Goal: Task Accomplishment & Management: Manage account settings

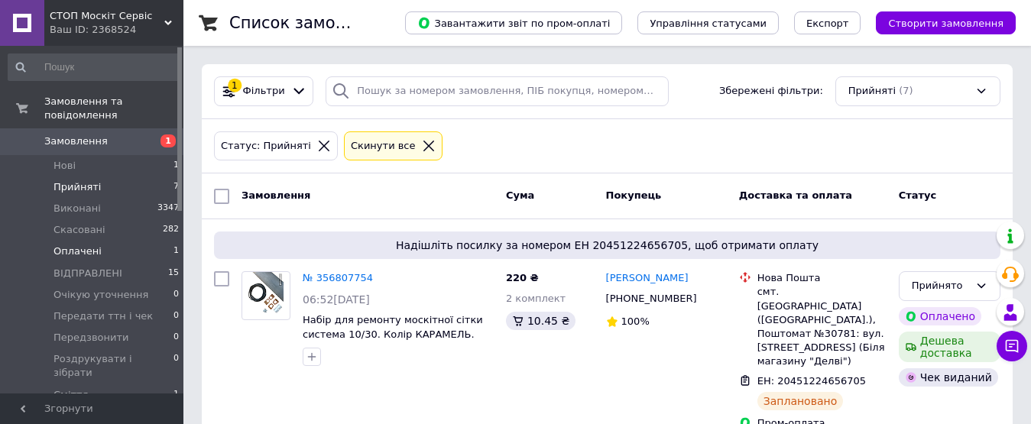
click at [76, 245] on span "Оплачені" at bounding box center [78, 252] width 48 height 14
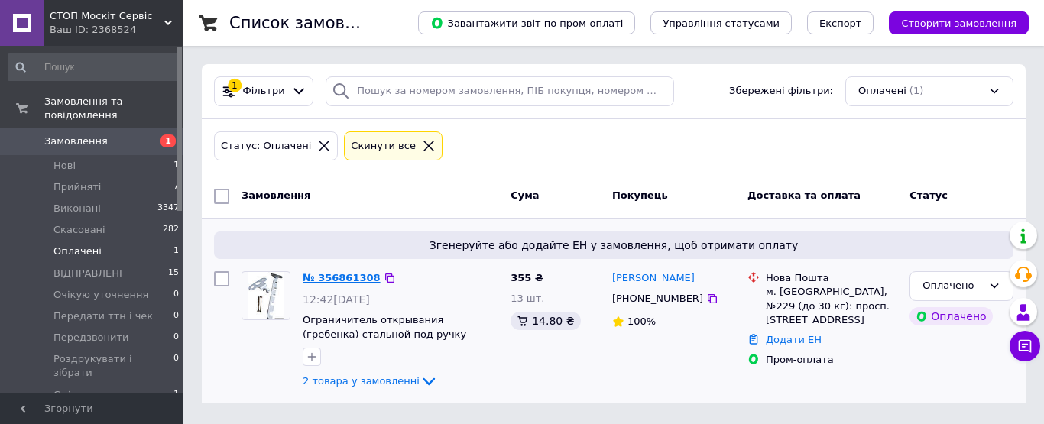
click at [338, 274] on link "№ 356861308" at bounding box center [342, 277] width 78 height 11
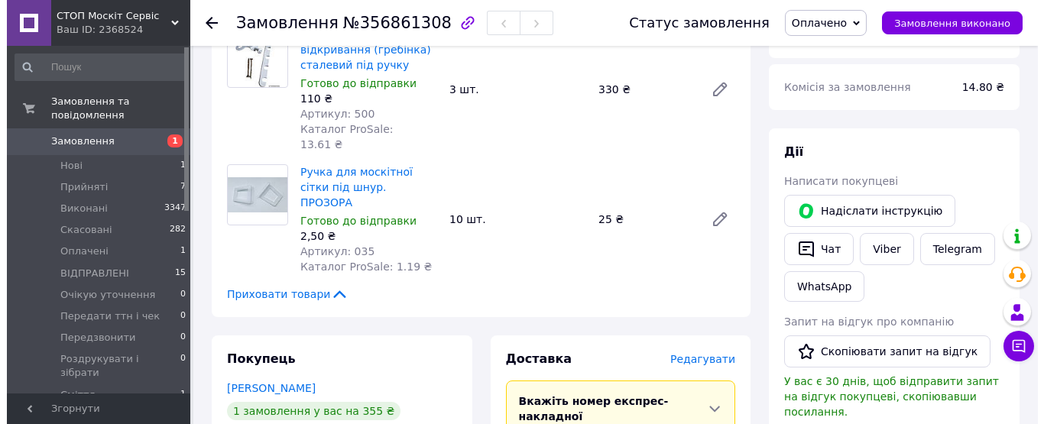
scroll to position [688, 0]
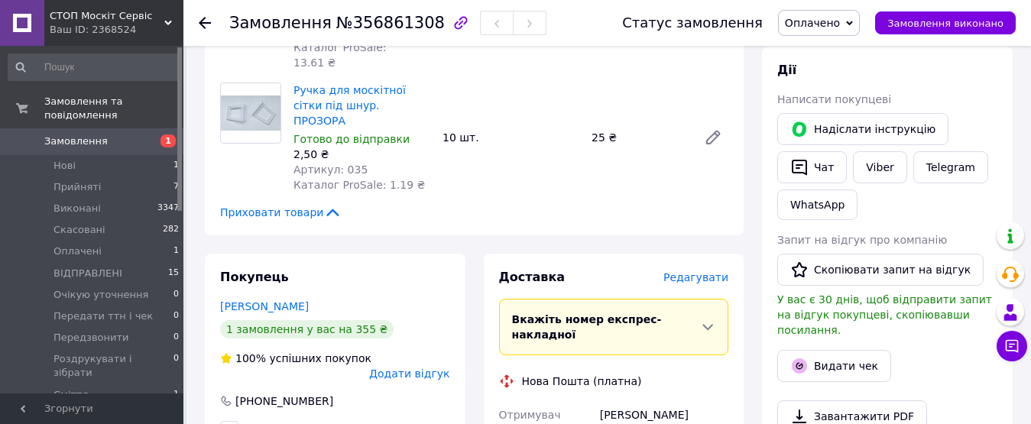
click at [701, 271] on span "Редагувати" at bounding box center [696, 277] width 65 height 12
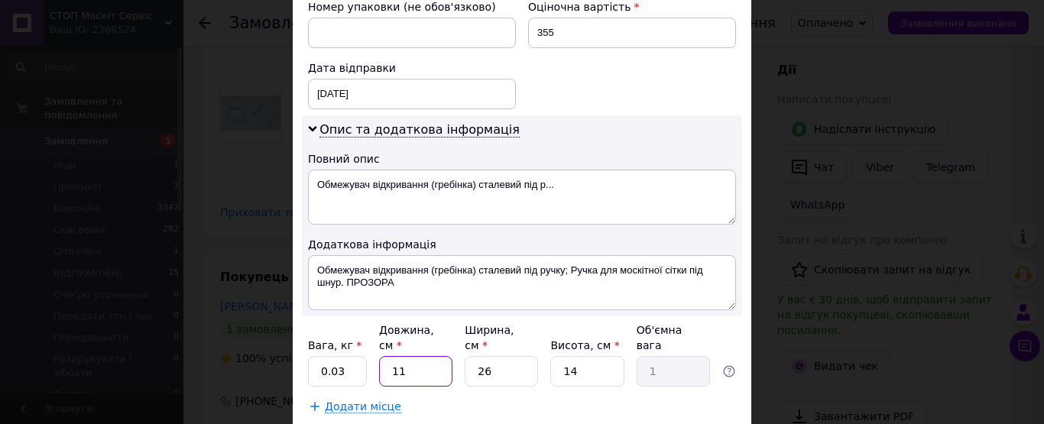
click at [409, 356] on input "11" at bounding box center [415, 371] width 73 height 31
type input "1"
type input "0.1"
type input "15"
type input "1.37"
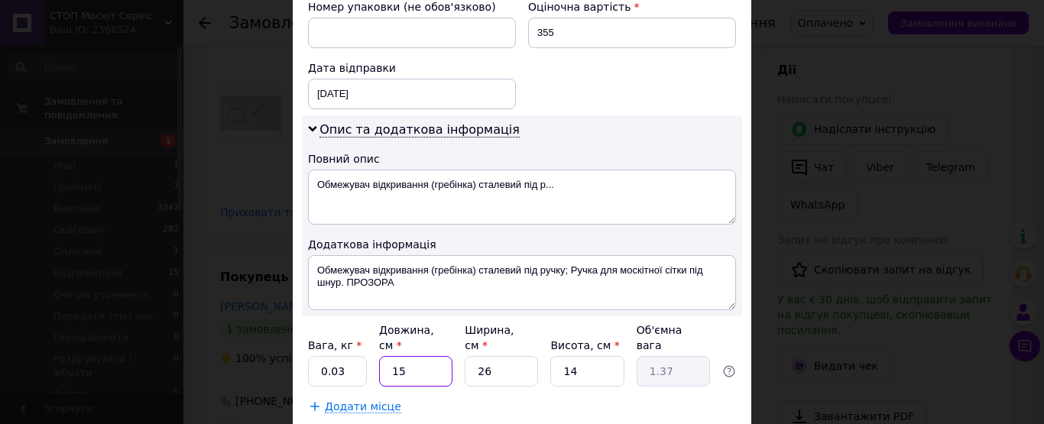
type input "15"
click at [498, 356] on input "26" at bounding box center [501, 371] width 73 height 31
type input "2"
type input "0.11"
type input "1"
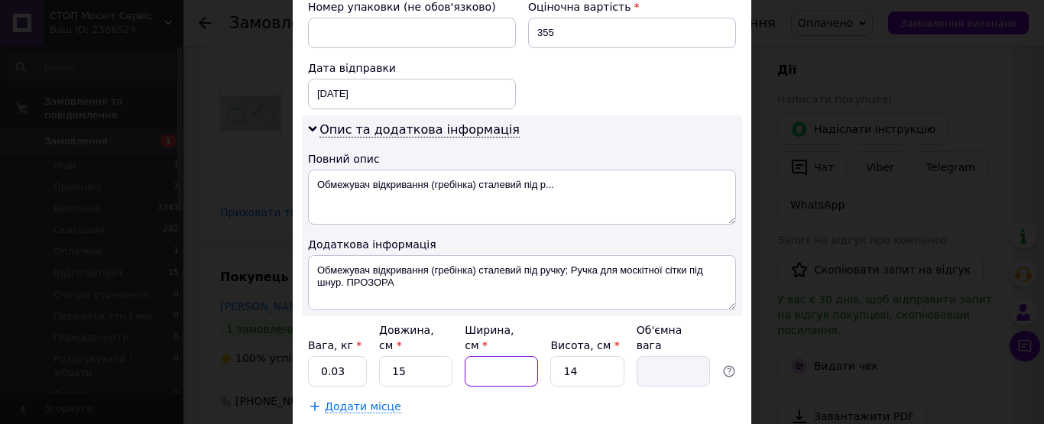
type input "0.1"
type input "10"
type input "0.53"
type input "10"
click at [583, 356] on input "14" at bounding box center [586, 371] width 73 height 31
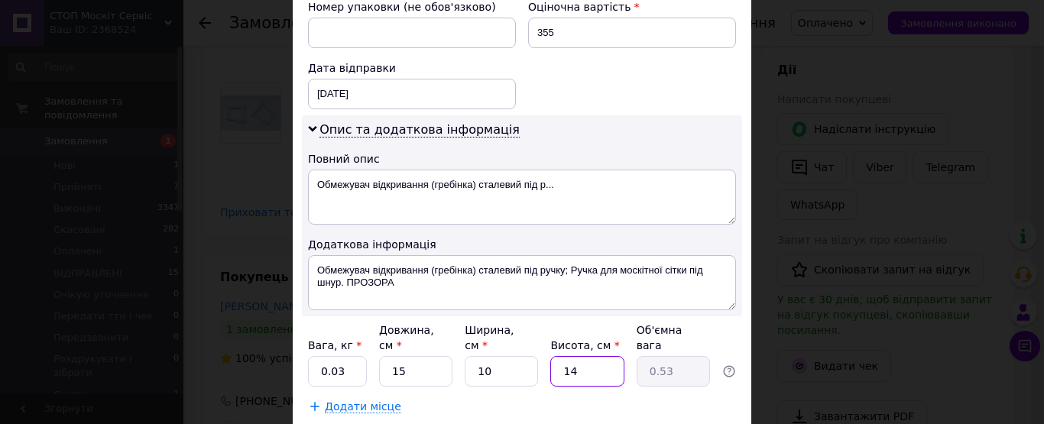
type input "1"
type input "0.1"
type input "2"
type input "0.1"
type input "2"
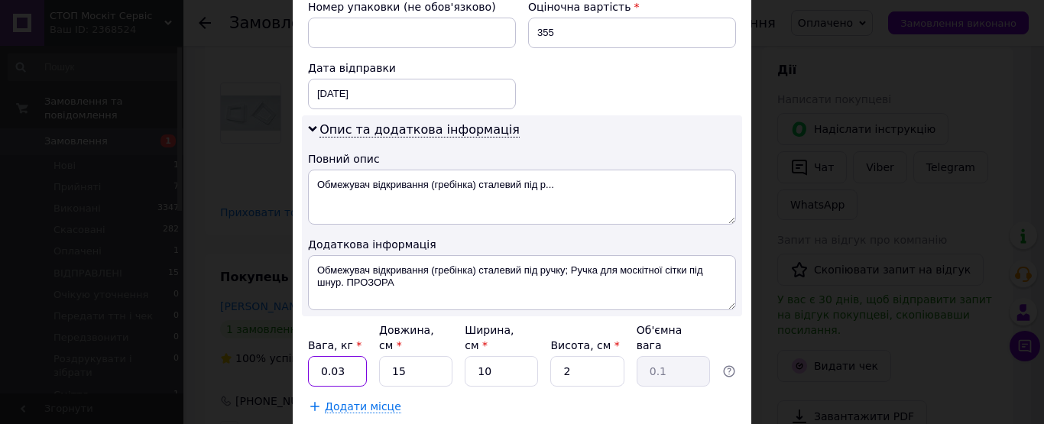
click at [354, 356] on input "0.03" at bounding box center [337, 371] width 59 height 31
type input "0.1"
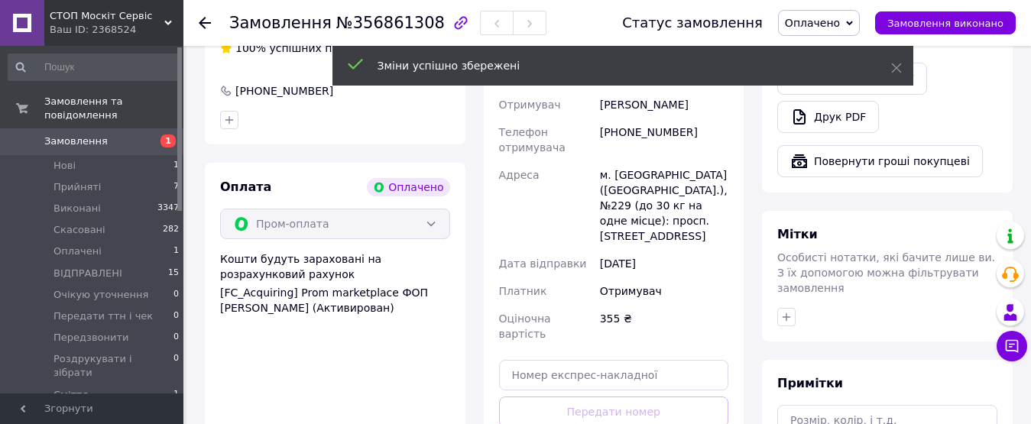
scroll to position [1070, 0]
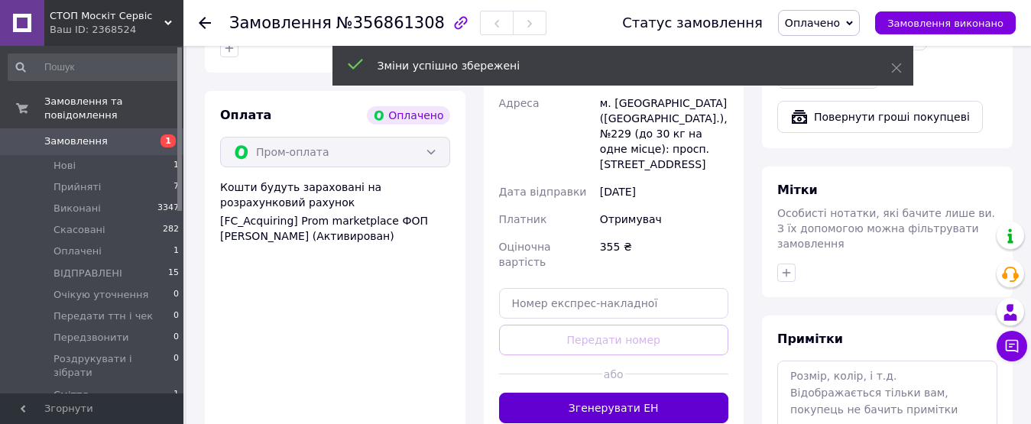
click at [624, 393] on button "Згенерувати ЕН" at bounding box center [614, 408] width 230 height 31
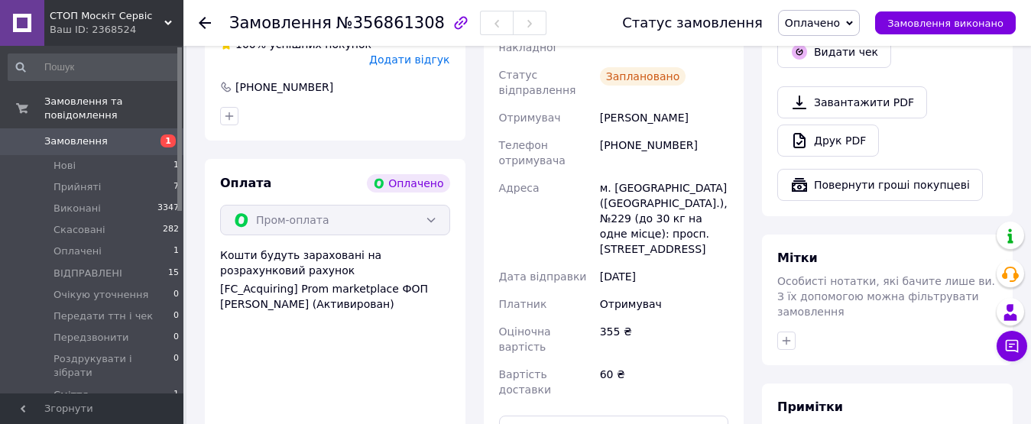
scroll to position [841, 0]
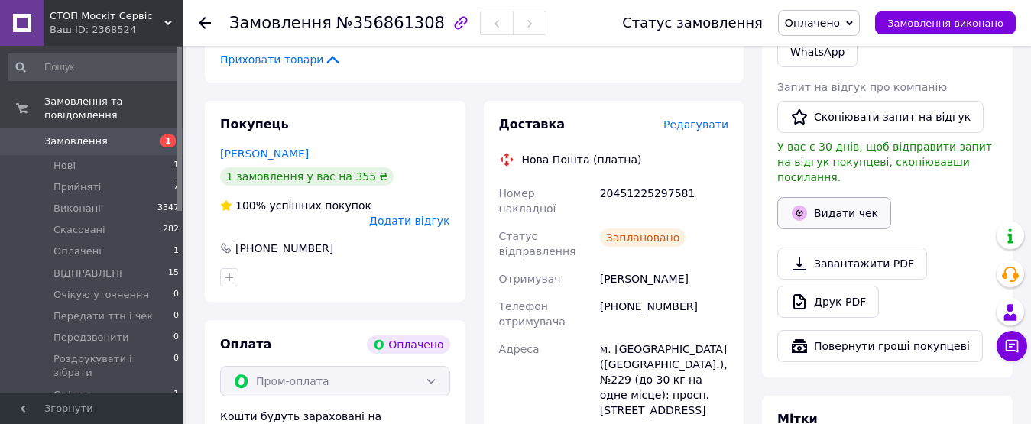
click at [833, 197] on button "Видати чек" at bounding box center [835, 213] width 114 height 32
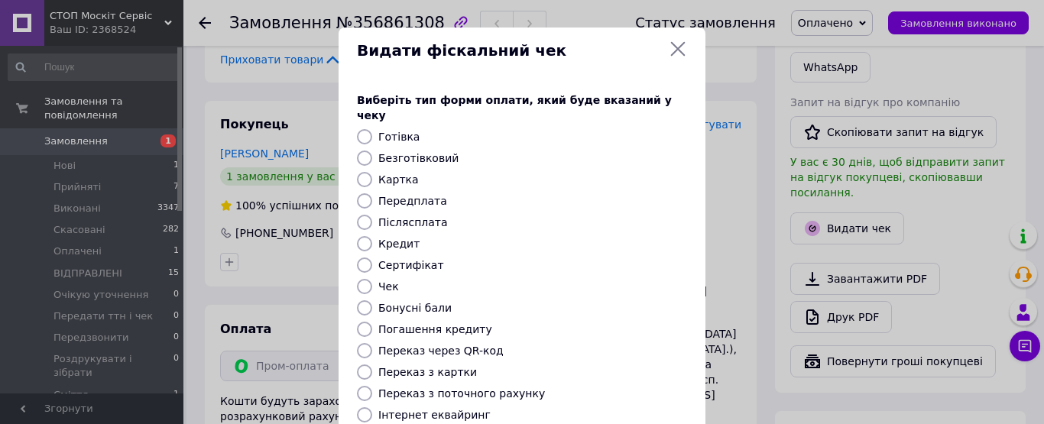
scroll to position [232, 0]
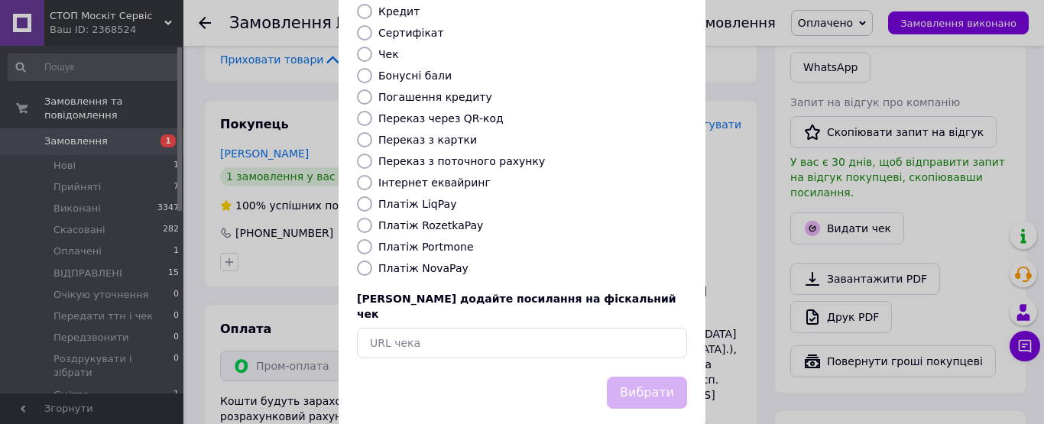
click at [362, 218] on input "Платіж RozetkaPay" at bounding box center [364, 225] width 15 height 15
radio input "true"
click at [658, 377] on button "Вибрати" at bounding box center [647, 393] width 80 height 33
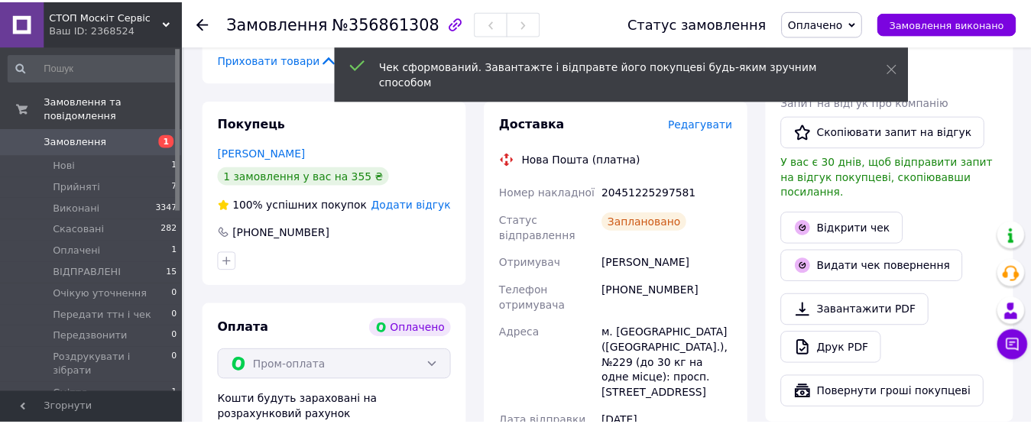
scroll to position [841, 0]
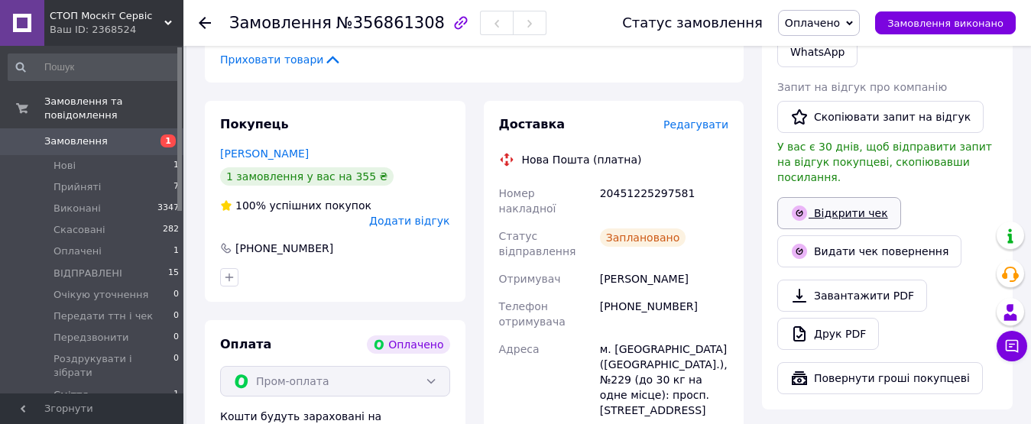
click at [831, 197] on link "Відкрити чек" at bounding box center [840, 213] width 124 height 32
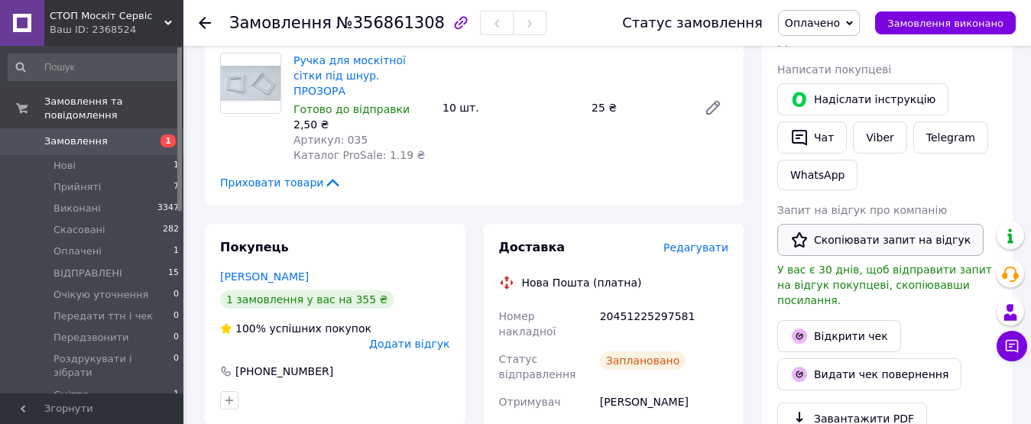
scroll to position [612, 0]
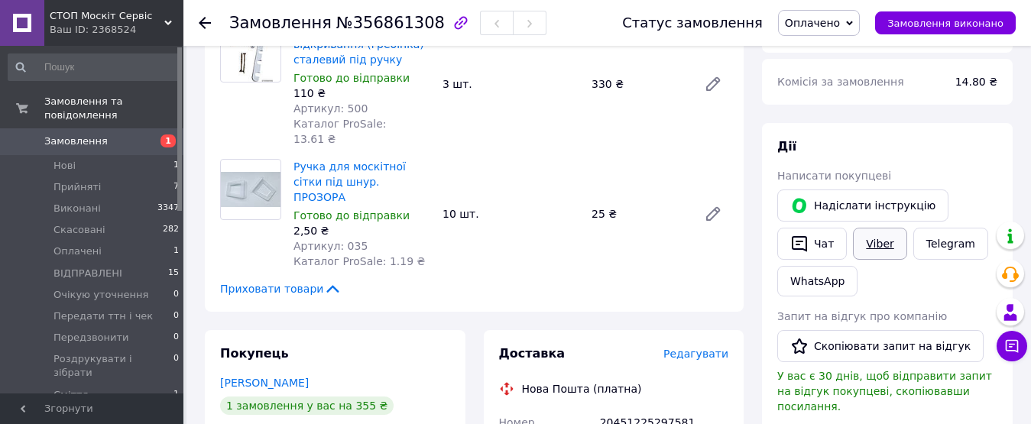
click at [872, 228] on link "Viber" at bounding box center [880, 244] width 54 height 32
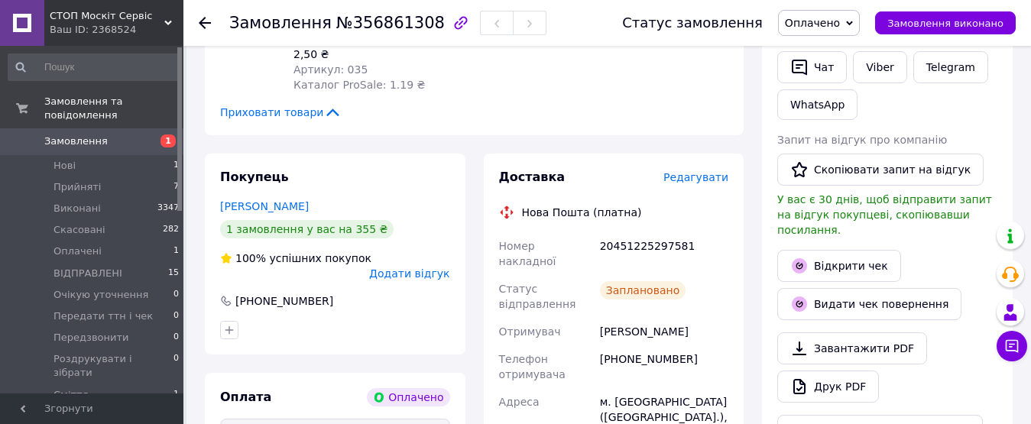
scroll to position [765, 0]
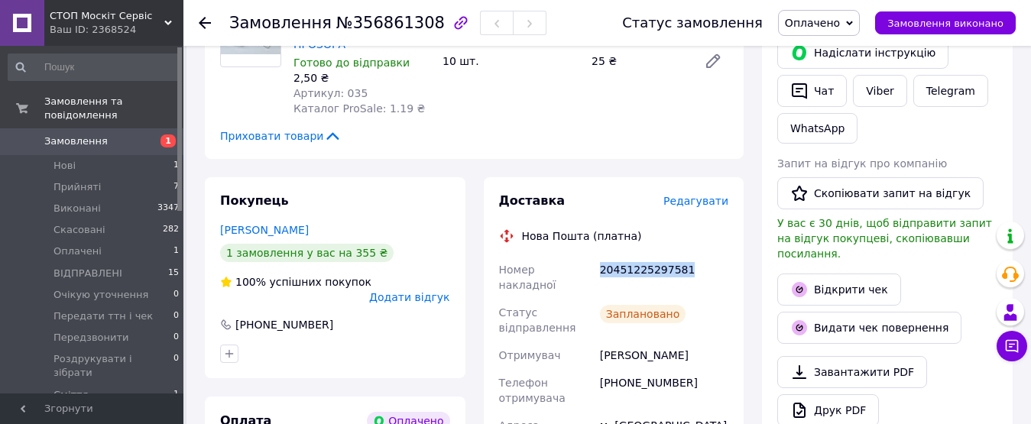
drag, startPoint x: 689, startPoint y: 221, endPoint x: 597, endPoint y: 219, distance: 91.8
click at [597, 256] on div "20451225297581" at bounding box center [664, 277] width 135 height 43
copy div "20451225297581"
click at [830, 22] on span "Оплачено" at bounding box center [812, 23] width 55 height 12
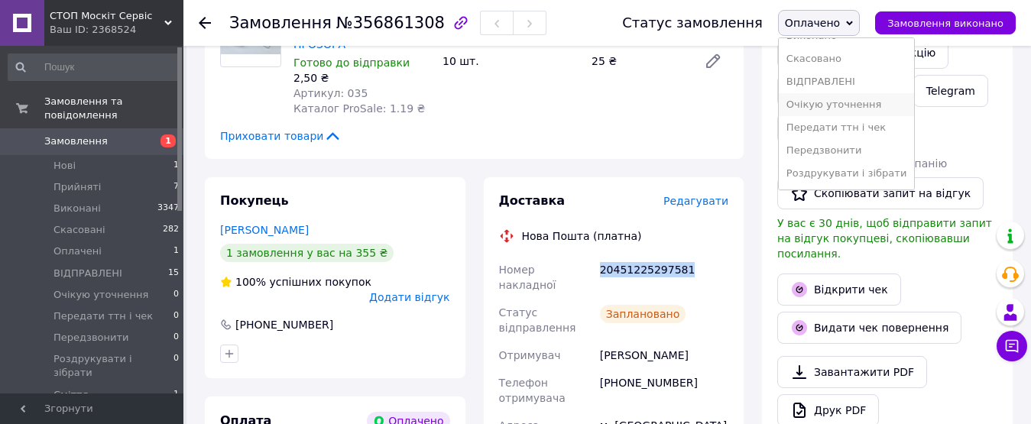
scroll to position [63, 0]
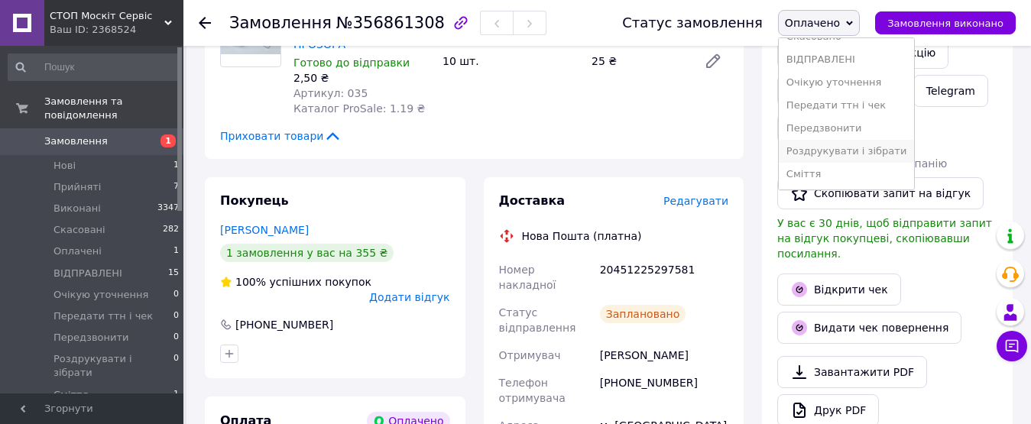
click at [852, 154] on li "Роздрукувати і зібрати" at bounding box center [847, 151] width 136 height 23
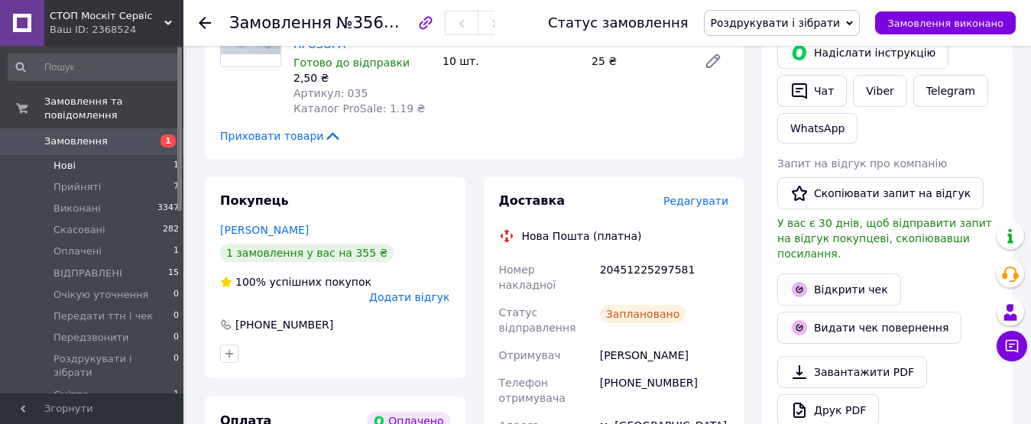
click at [63, 159] on span "Нові" at bounding box center [65, 166] width 22 height 14
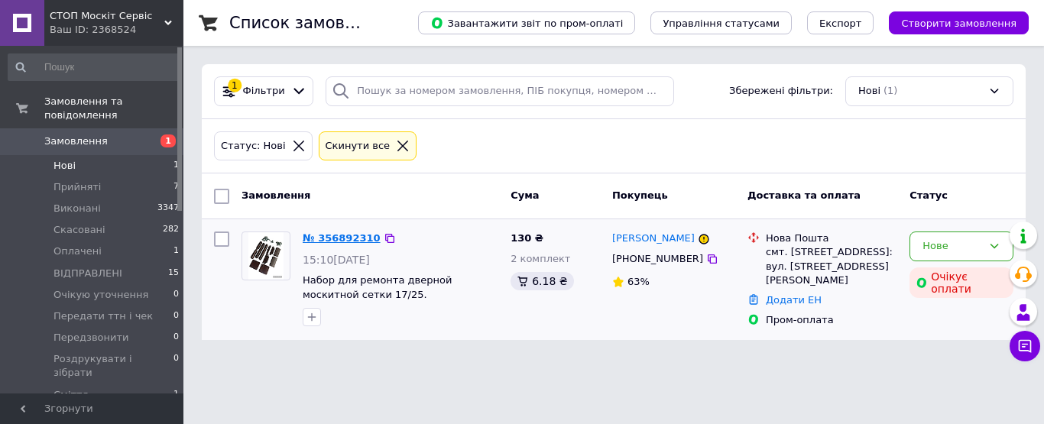
click at [326, 239] on link "№ 356892310" at bounding box center [342, 237] width 78 height 11
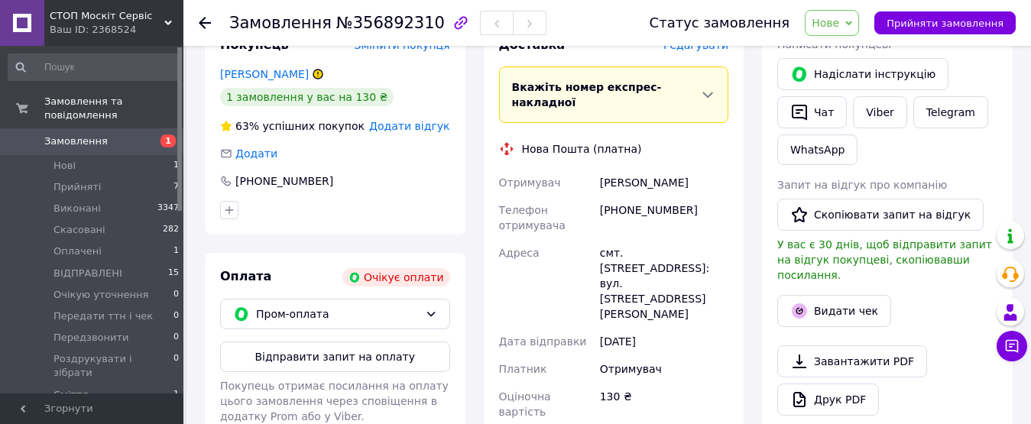
scroll to position [306, 0]
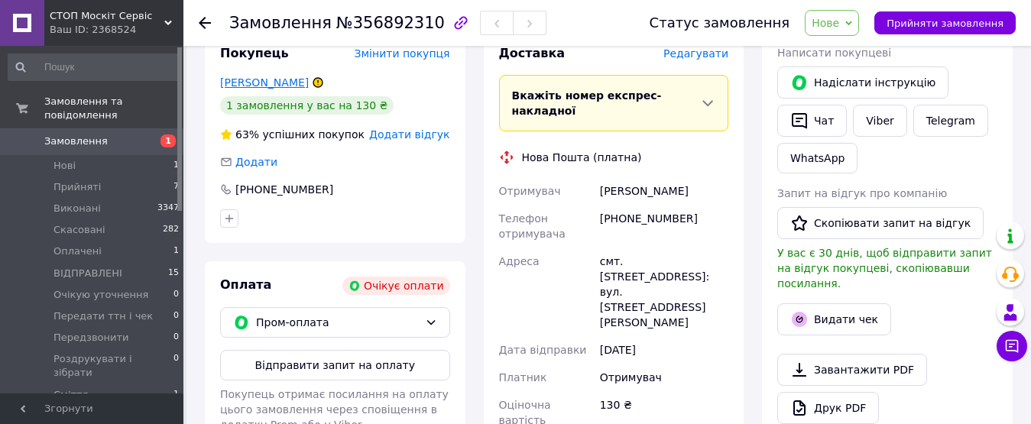
click at [265, 76] on link "[PERSON_NAME]" at bounding box center [264, 82] width 89 height 12
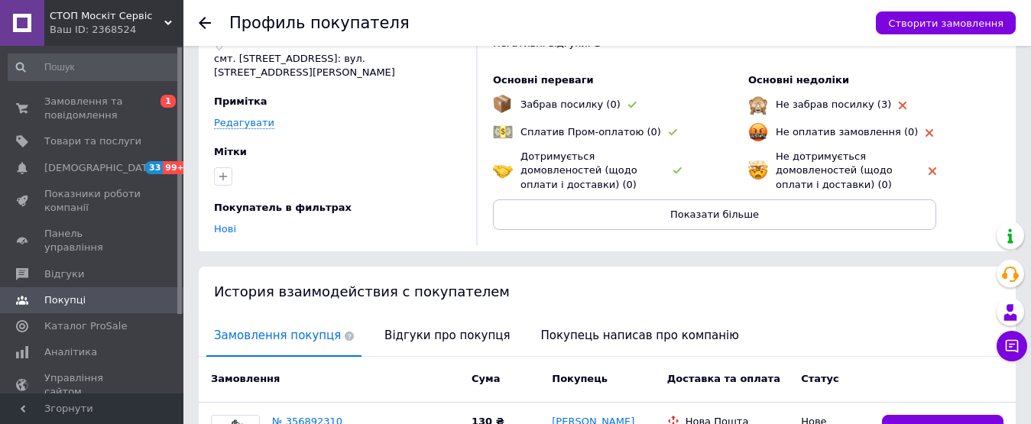
scroll to position [239, 0]
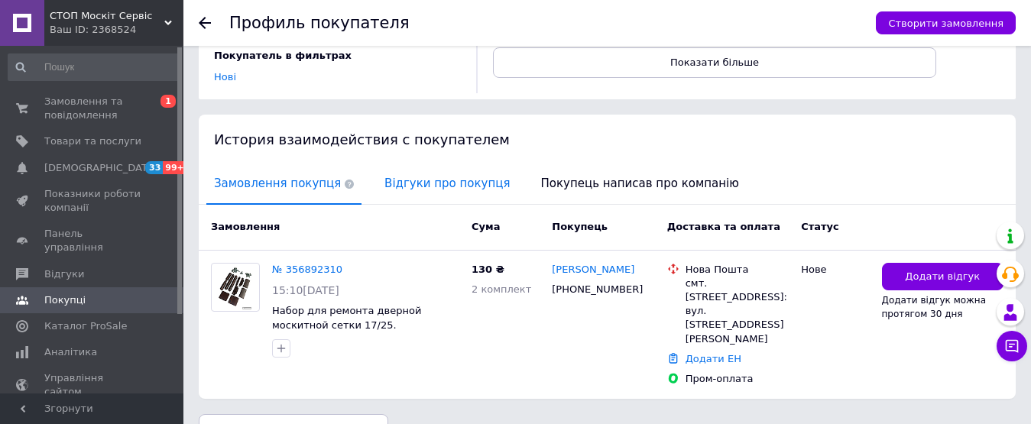
click at [414, 179] on span "Відгуки про покупця" at bounding box center [447, 183] width 141 height 39
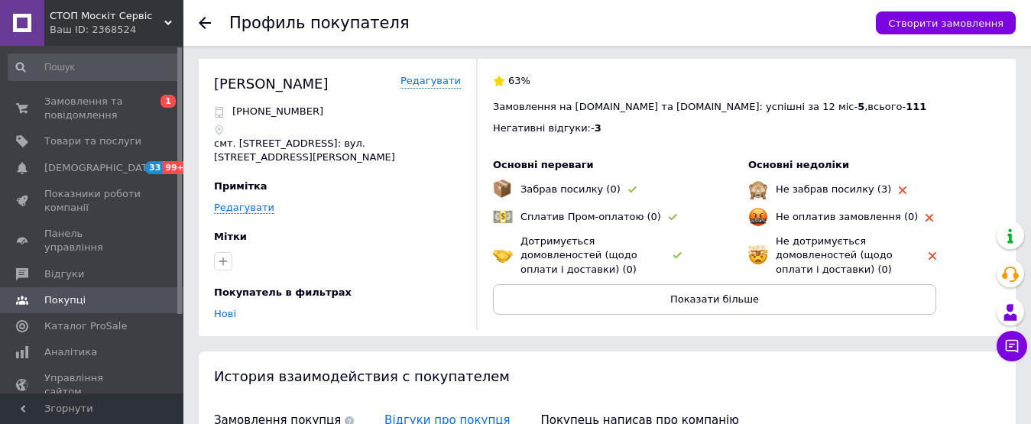
scroll to position [0, 0]
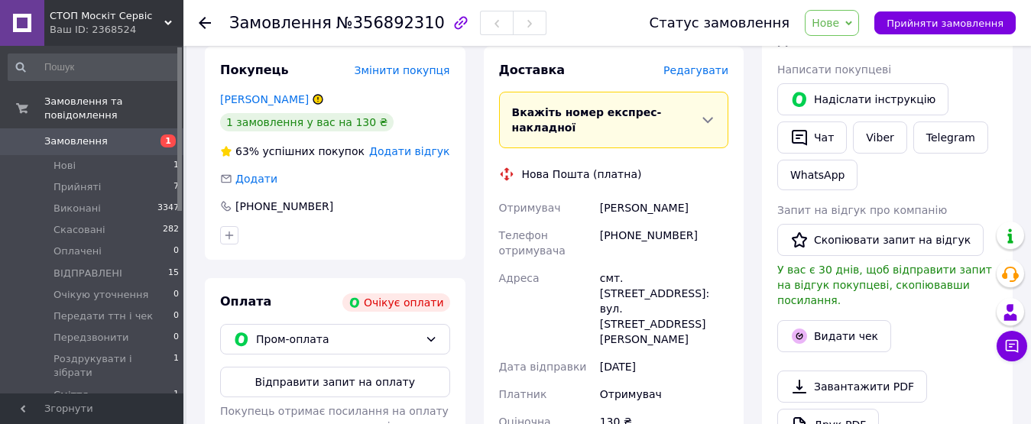
scroll to position [459, 0]
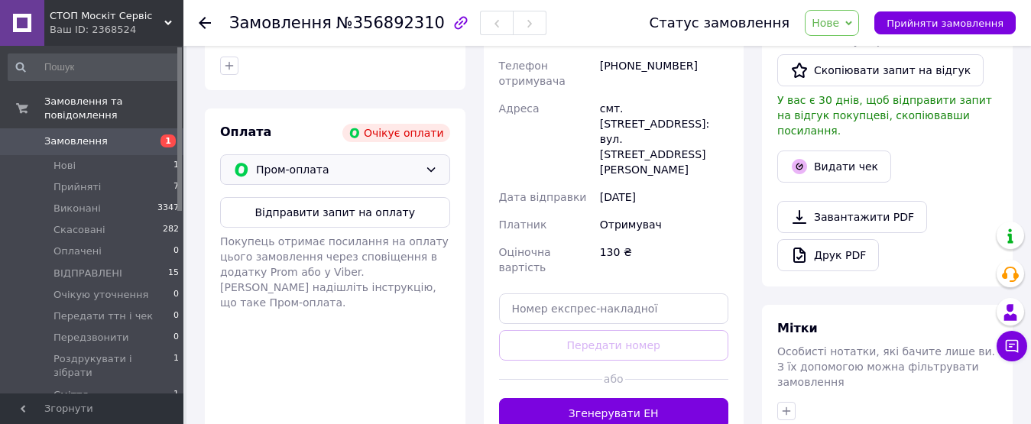
click at [429, 167] on icon at bounding box center [431, 169] width 8 height 5
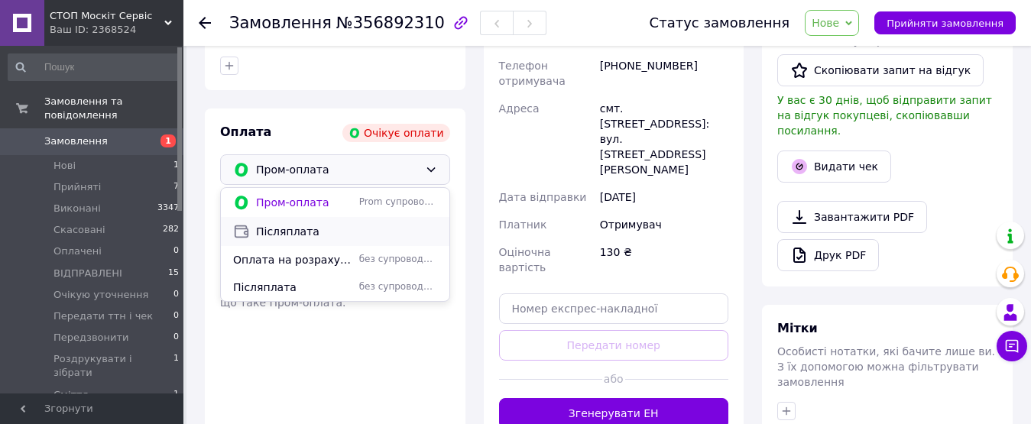
click at [281, 224] on span "Післяплата" at bounding box center [346, 231] width 181 height 15
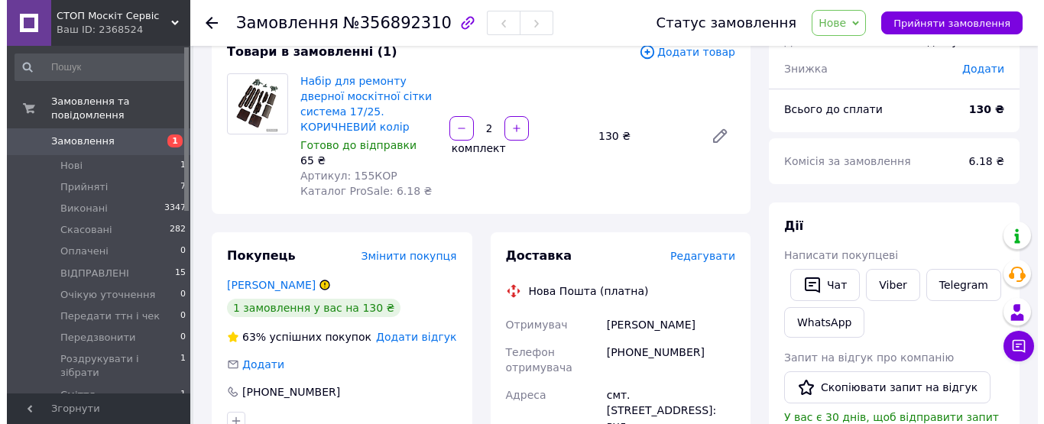
scroll to position [76, 0]
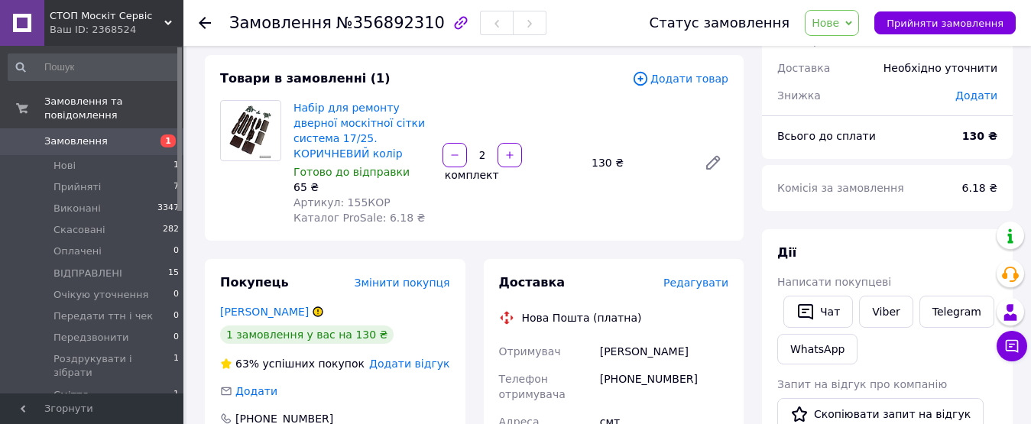
click at [703, 277] on span "Редагувати" at bounding box center [696, 283] width 65 height 12
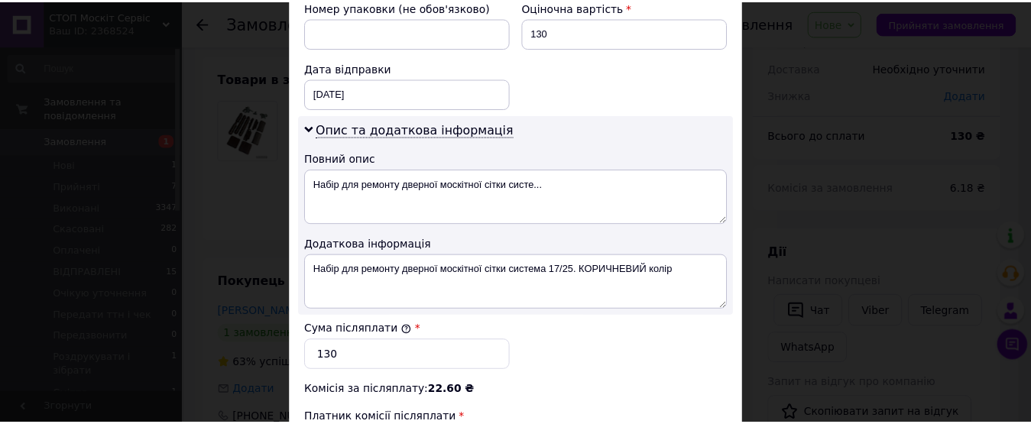
scroll to position [914, 0]
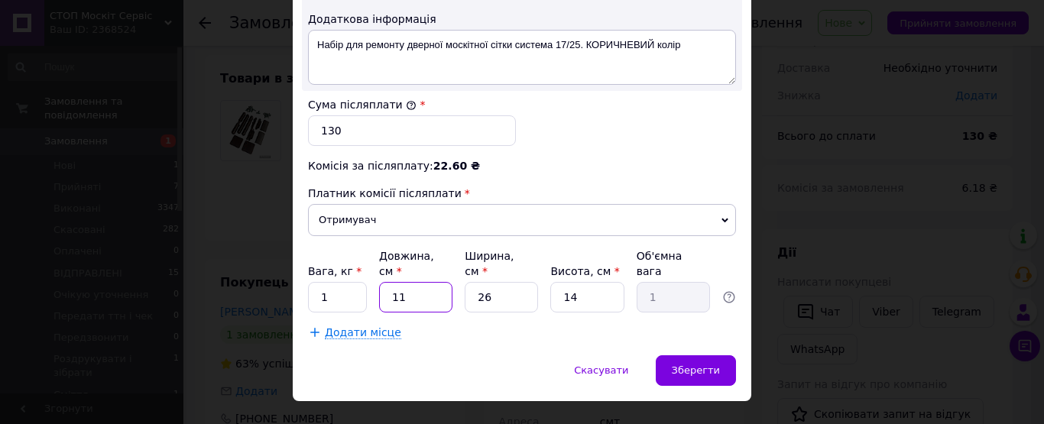
click at [410, 282] on input "11" at bounding box center [415, 297] width 73 height 31
type input "1"
type input "0.1"
type input "15"
type input "1.37"
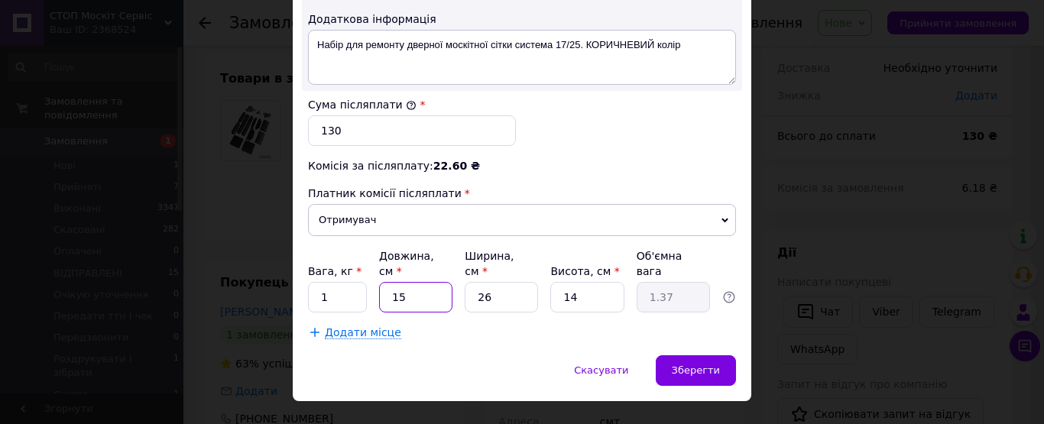
type input "15"
click at [492, 282] on input "26" at bounding box center [501, 297] width 73 height 31
type input "2"
type input "0.11"
type input "1"
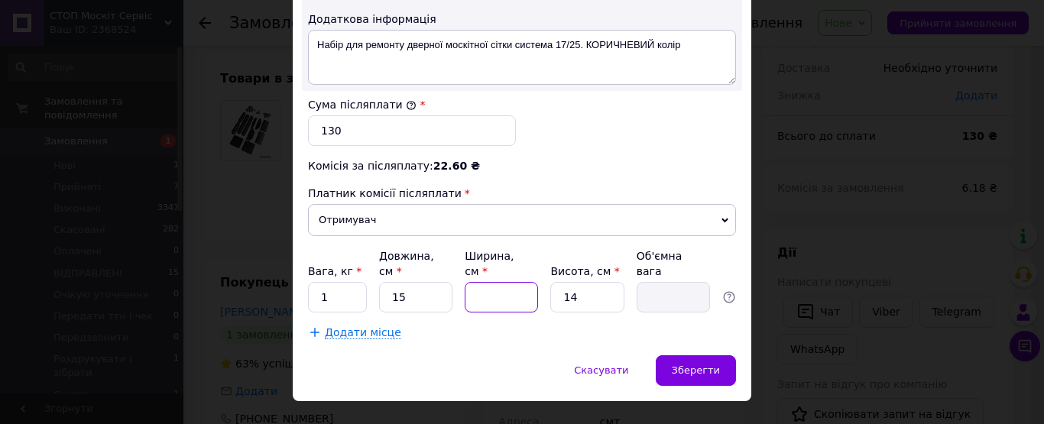
type input "0.1"
type input "10"
type input "0.53"
type input "10"
click at [574, 282] on input "14" at bounding box center [586, 297] width 73 height 31
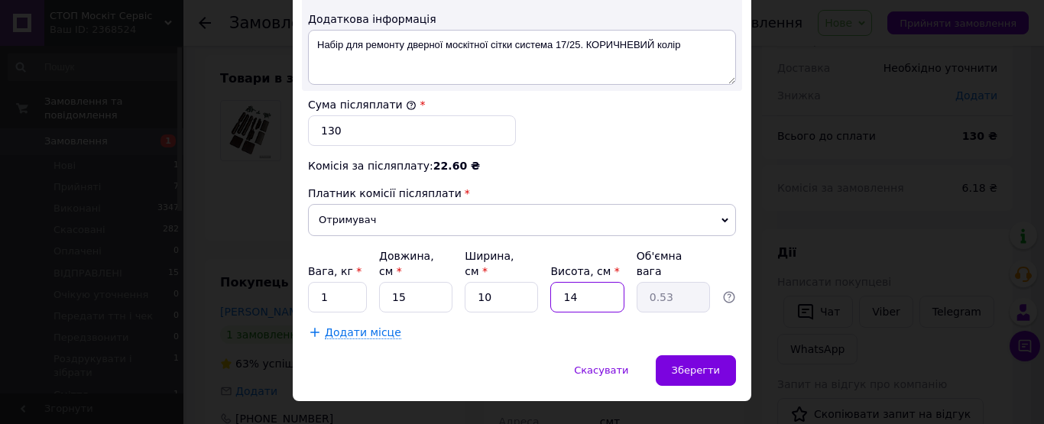
type input "1"
type input "0.1"
type input "4"
type input "0.15"
type input "4"
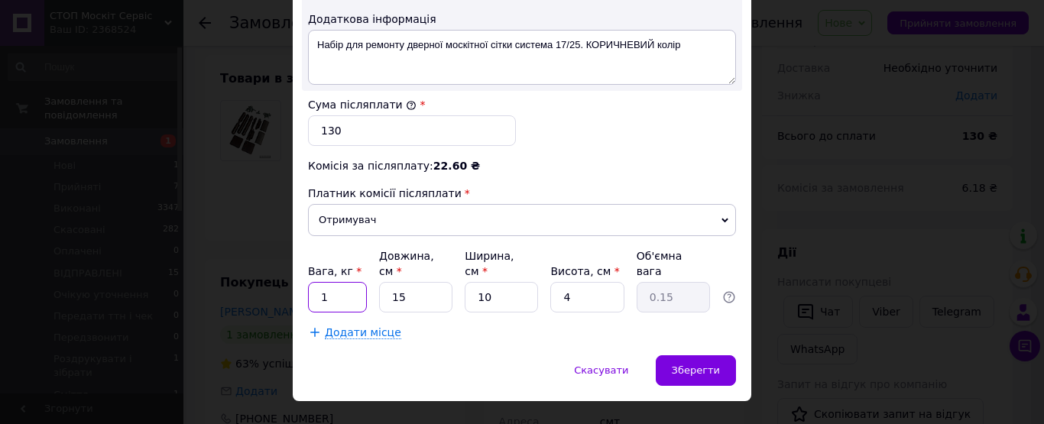
click at [330, 282] on input "1" at bounding box center [337, 297] width 59 height 31
type input "0"
type input "0.15"
click at [681, 365] on span "Зберегти" at bounding box center [696, 370] width 48 height 11
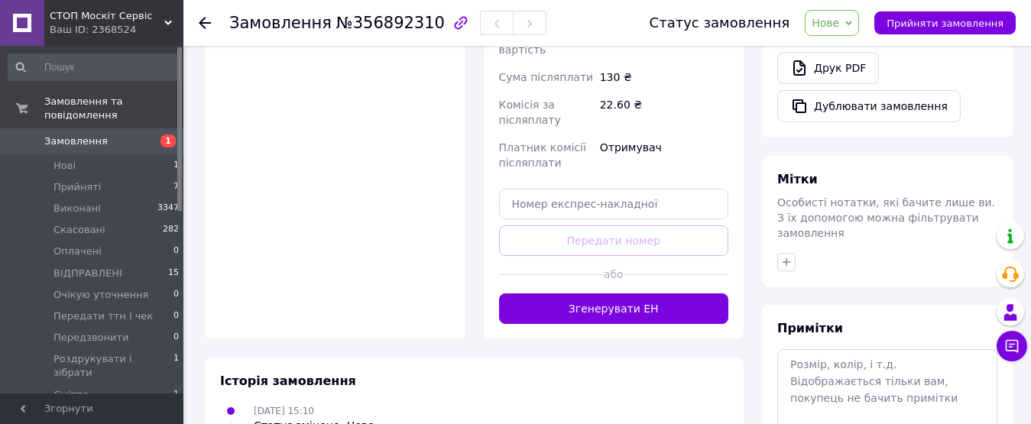
scroll to position [612, 0]
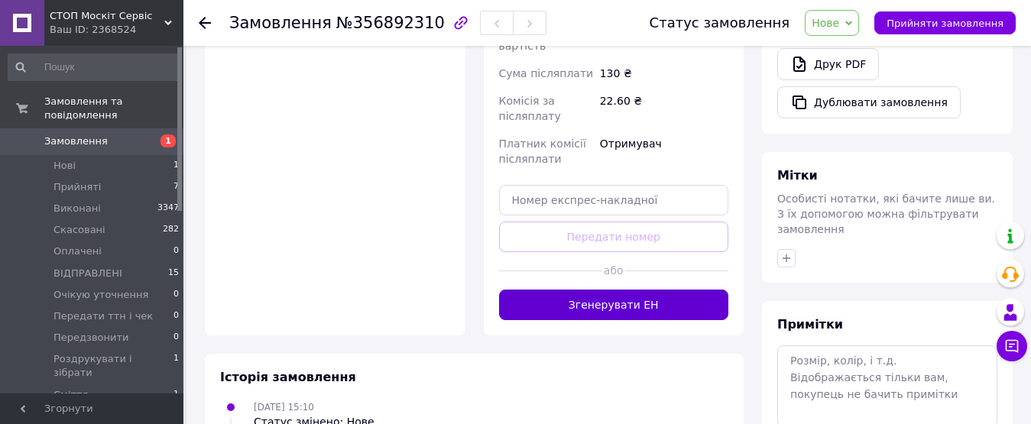
click at [609, 290] on button "Згенерувати ЕН" at bounding box center [614, 305] width 230 height 31
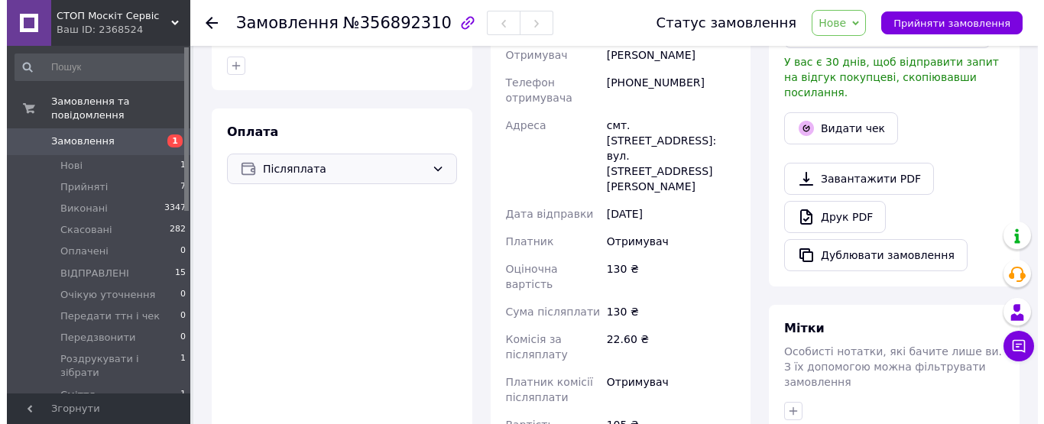
scroll to position [382, 0]
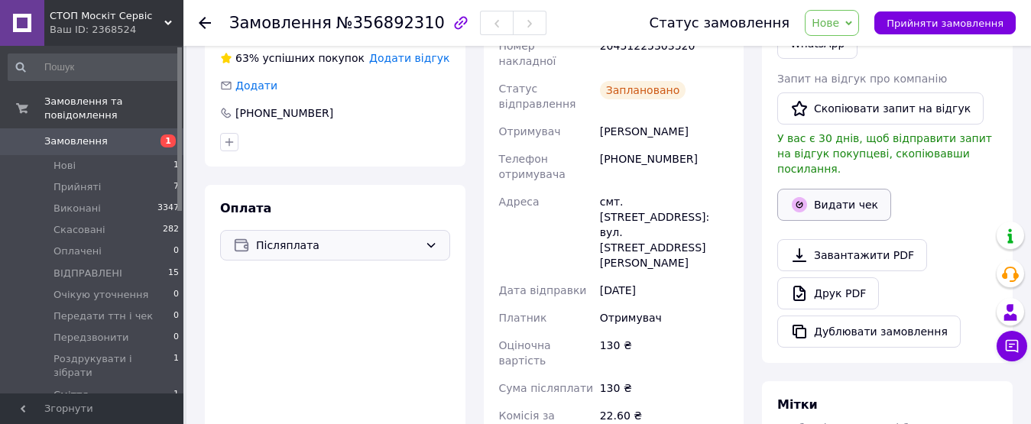
click at [826, 189] on button "Видати чек" at bounding box center [835, 205] width 114 height 32
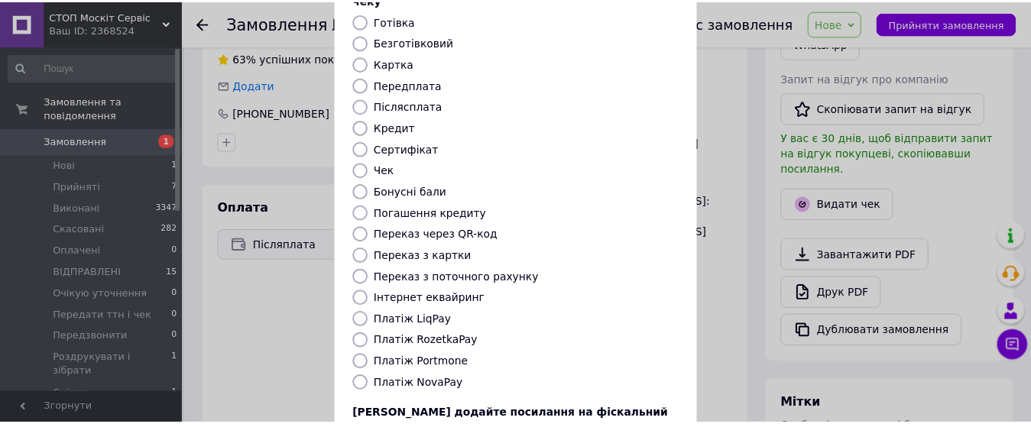
scroll to position [229, 0]
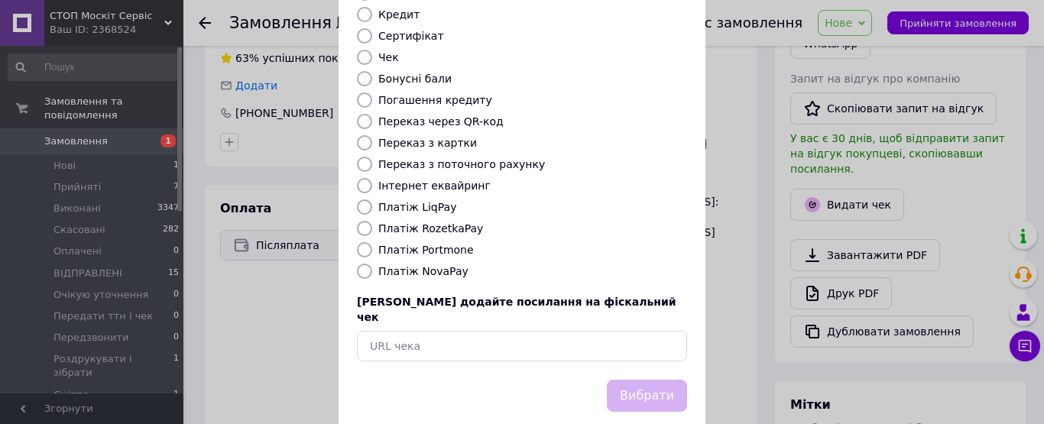
click at [362, 264] on input "Платіж NovaPay" at bounding box center [364, 271] width 15 height 15
radio input "true"
click at [646, 380] on button "Вибрати" at bounding box center [647, 396] width 80 height 33
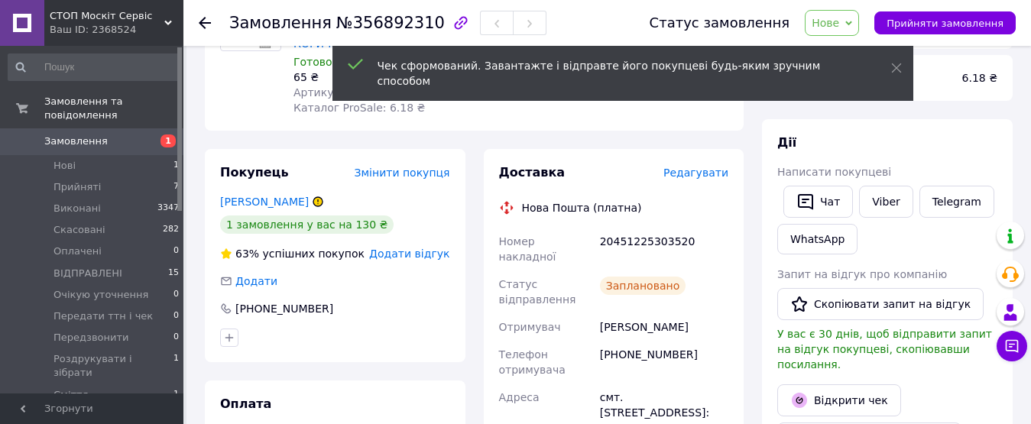
scroll to position [153, 0]
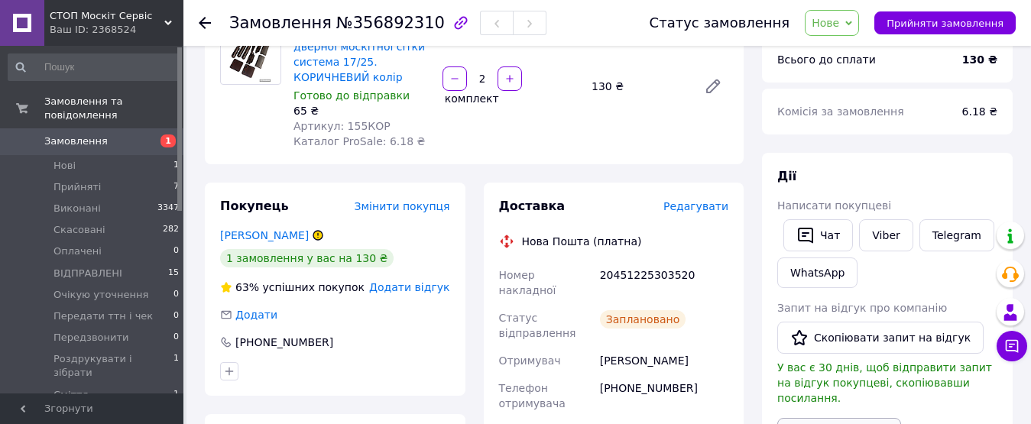
click at [880, 231] on link "Viber" at bounding box center [886, 235] width 54 height 32
drag, startPoint x: 701, startPoint y: 255, endPoint x: 594, endPoint y: 252, distance: 107.1
copy div "Номер накладної 20451225303520"
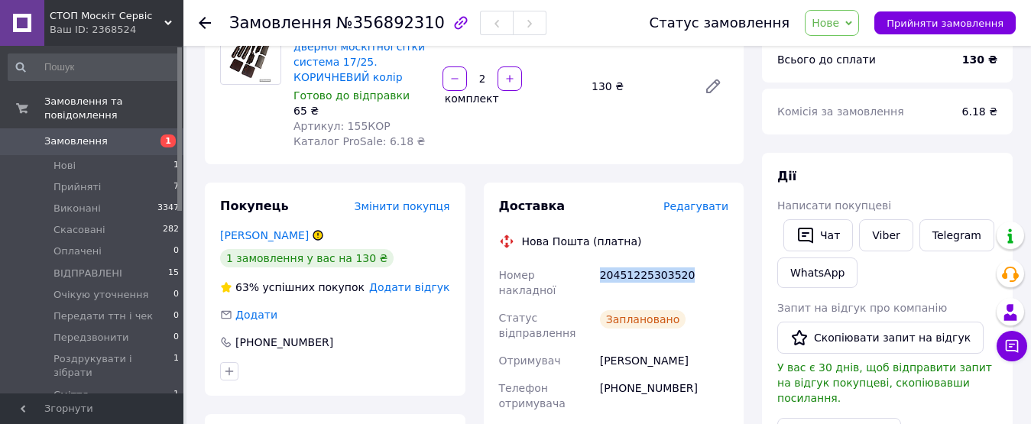
click at [830, 27] on span "Нове" at bounding box center [826, 23] width 28 height 12
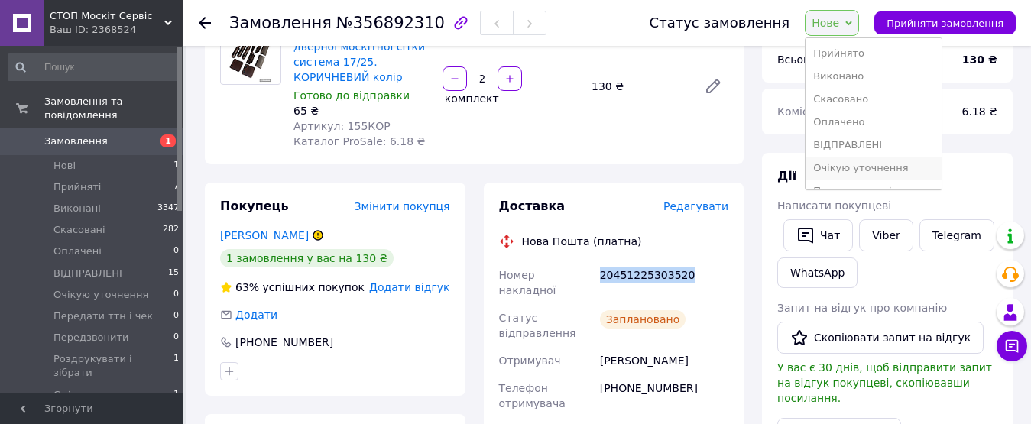
scroll to position [86, 0]
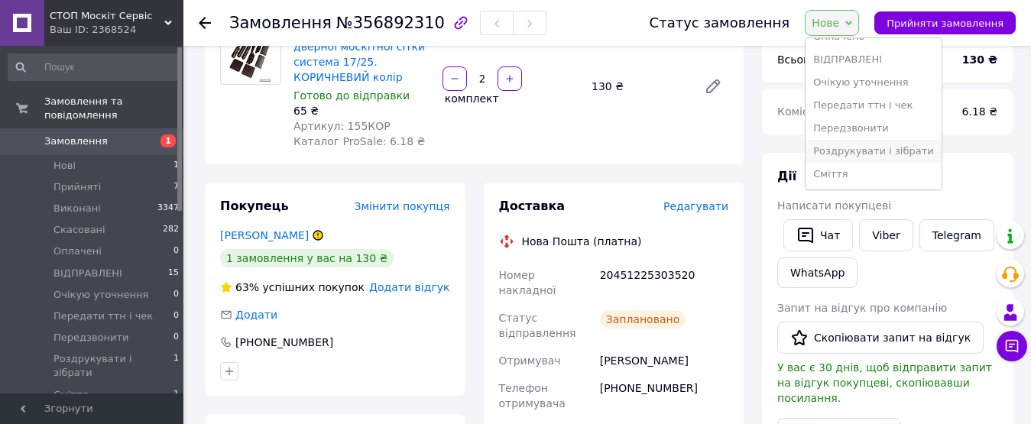
click at [865, 144] on li "Роздрукувати і зібрати" at bounding box center [874, 151] width 136 height 23
